Goal: Check status: Check status

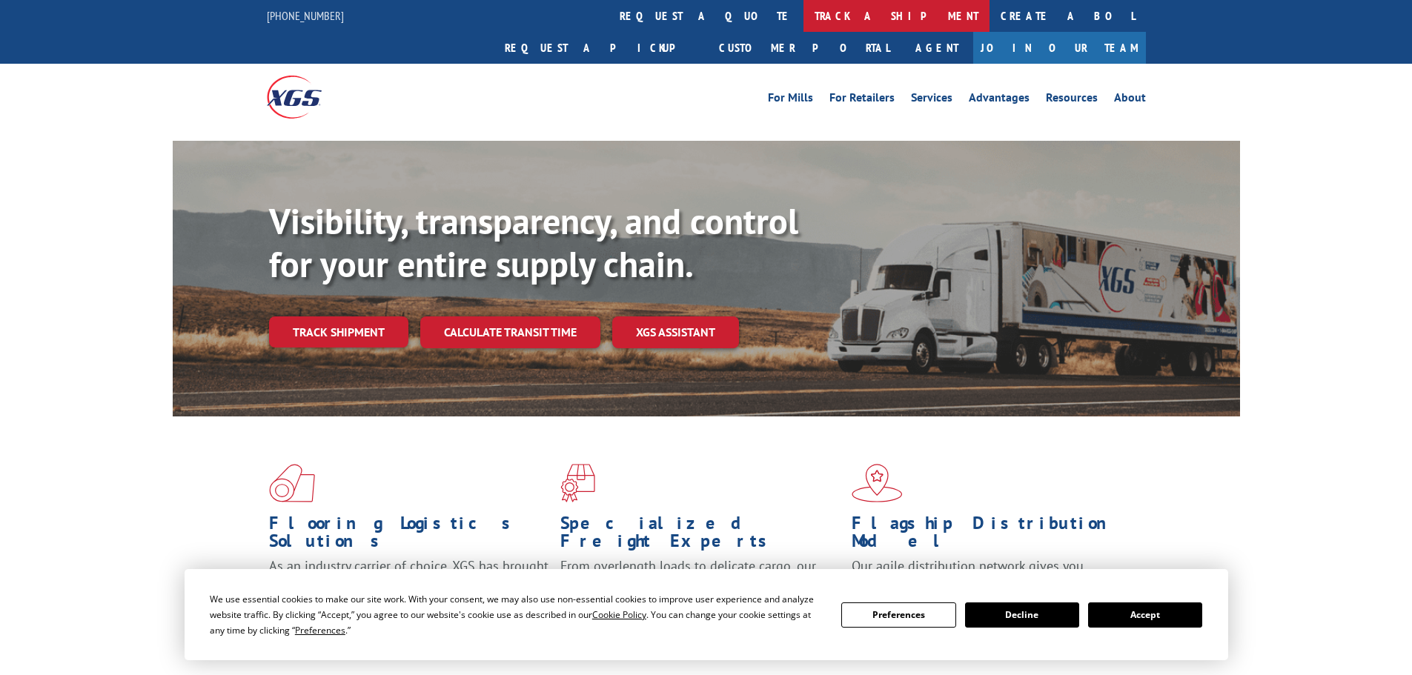
click at [804, 18] on link "track a shipment" at bounding box center [897, 16] width 186 height 32
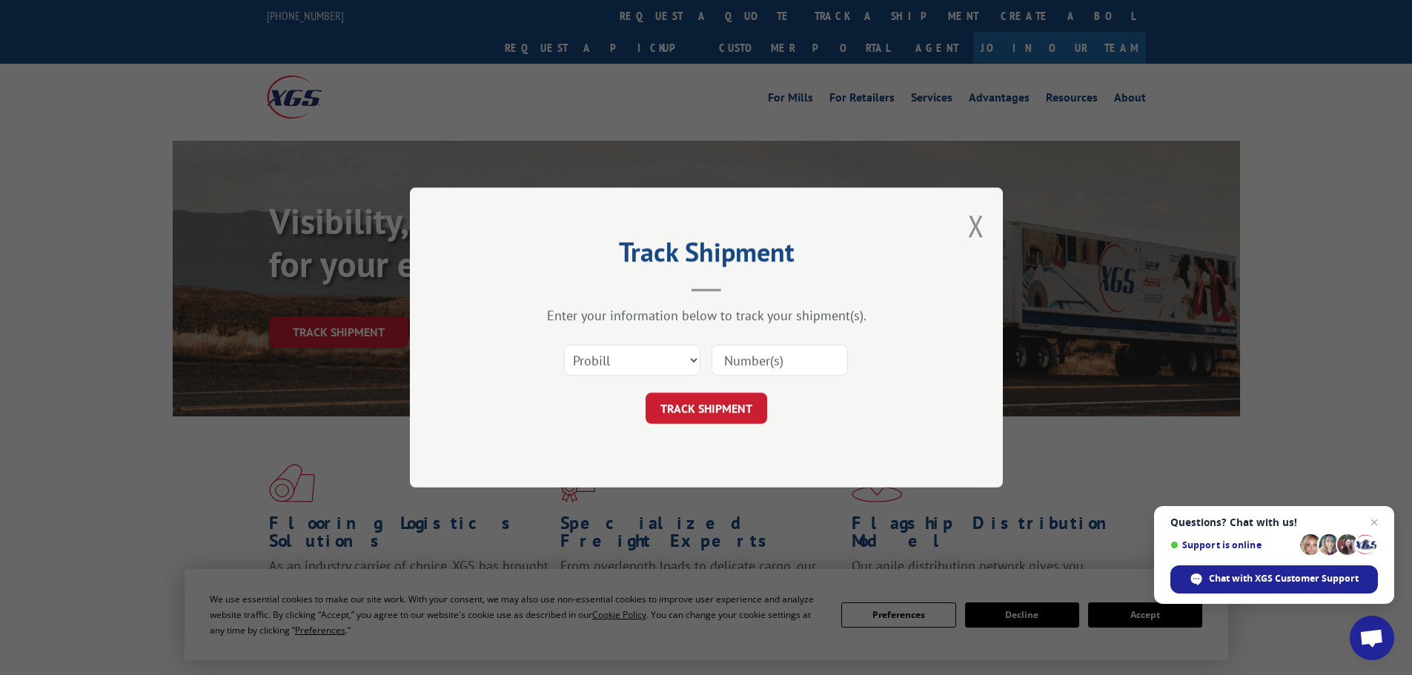
paste input "17524129"
type input "17524129"
click at [749, 411] on button "TRACK SHIPMENT" at bounding box center [707, 408] width 122 height 31
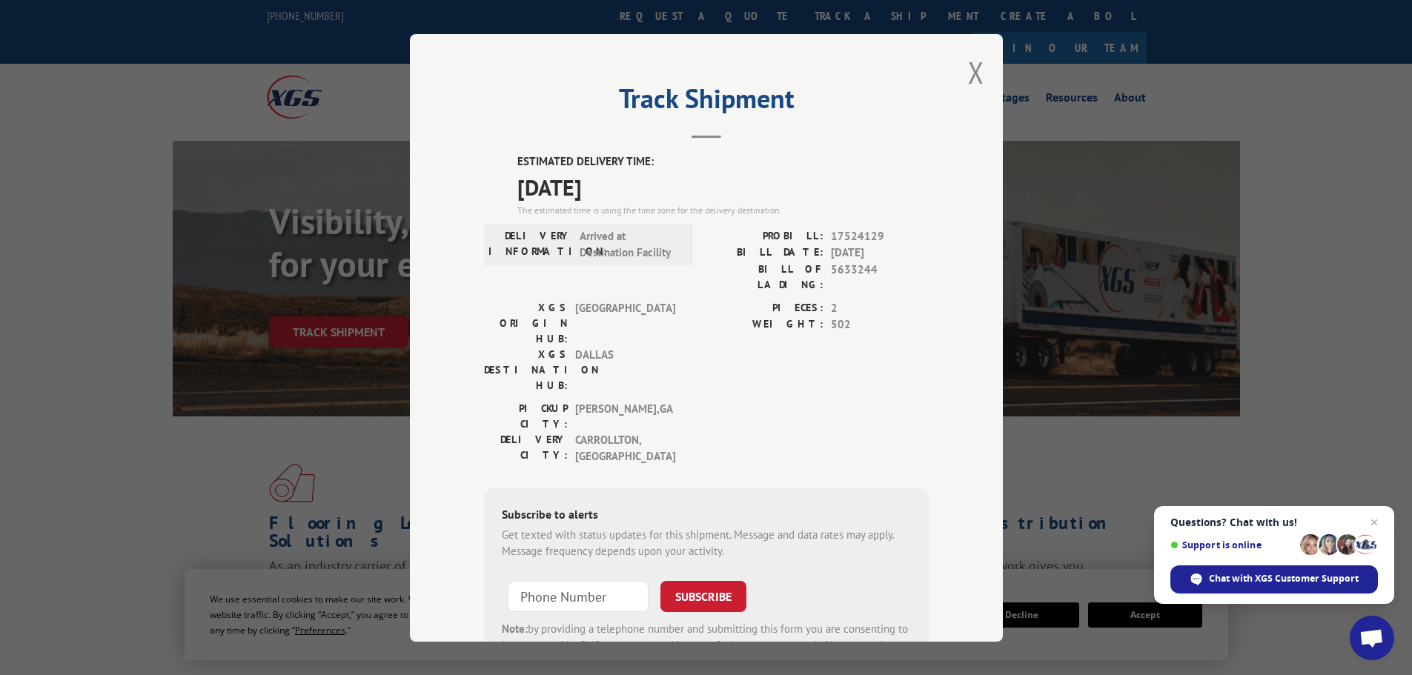
drag, startPoint x: 489, startPoint y: 150, endPoint x: 688, endPoint y: 196, distance: 203.9
click at [688, 196] on div "Track Shipment ESTIMATED DELIVERY TIME: [DATE] The estimated time is using the …" at bounding box center [706, 338] width 593 height 608
copy div "ESTIMATED DELIVERY TIME: [DATE]"
click at [975, 65] on button "Close modal" at bounding box center [976, 72] width 16 height 39
